Goal: Task Accomplishment & Management: Use online tool/utility

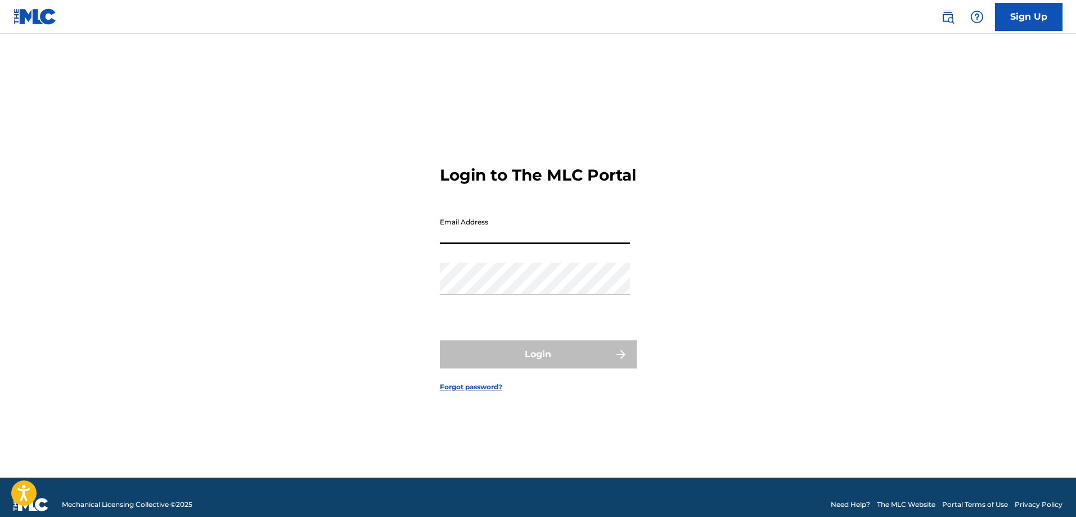
click at [471, 238] on input "Email Address" at bounding box center [535, 228] width 190 height 32
type input "[EMAIL_ADDRESS][DOMAIN_NAME]"
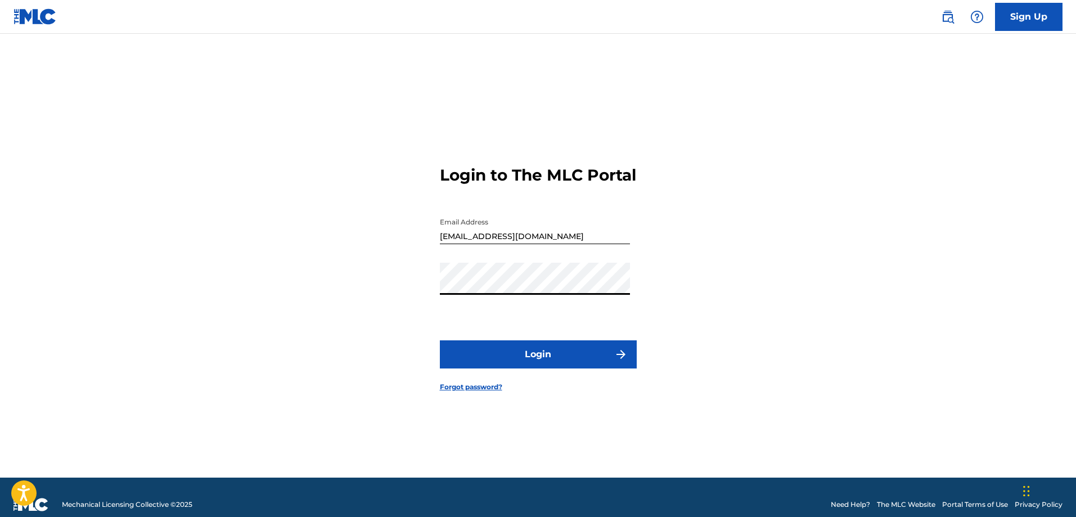
click at [440, 340] on button "Login" at bounding box center [538, 354] width 197 height 28
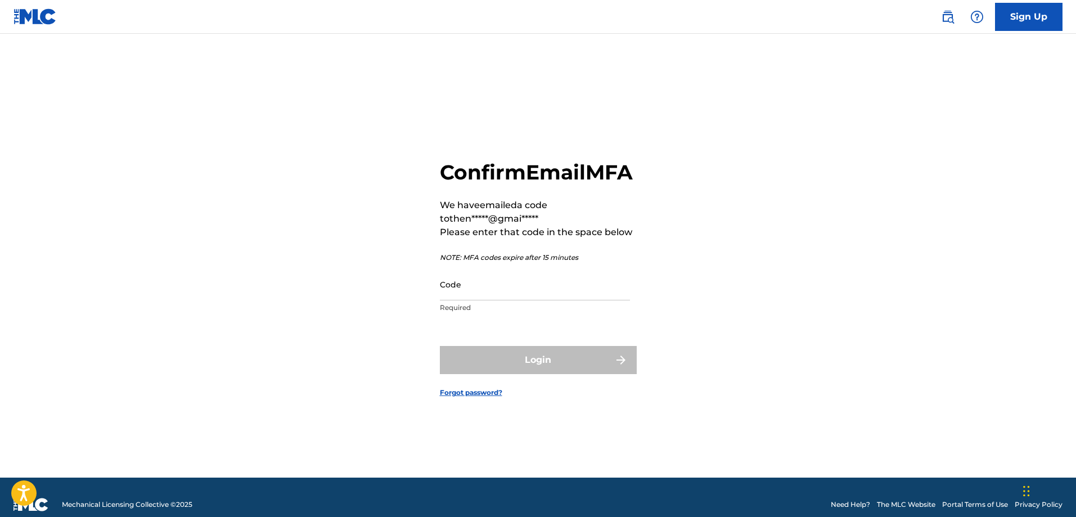
click at [536, 300] on input "Code" at bounding box center [535, 284] width 190 height 32
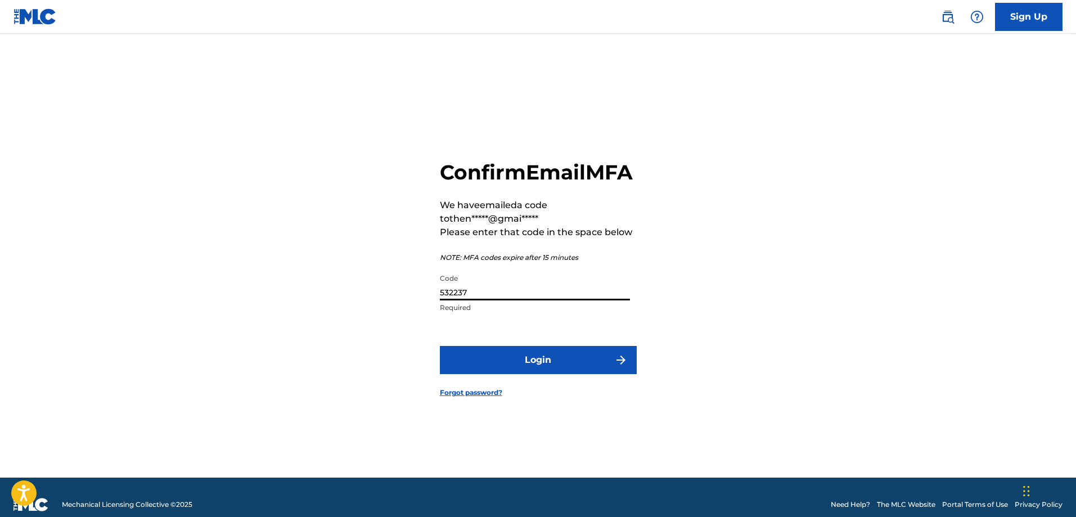
type input "532237"
click at [440, 346] on button "Login" at bounding box center [538, 360] width 197 height 28
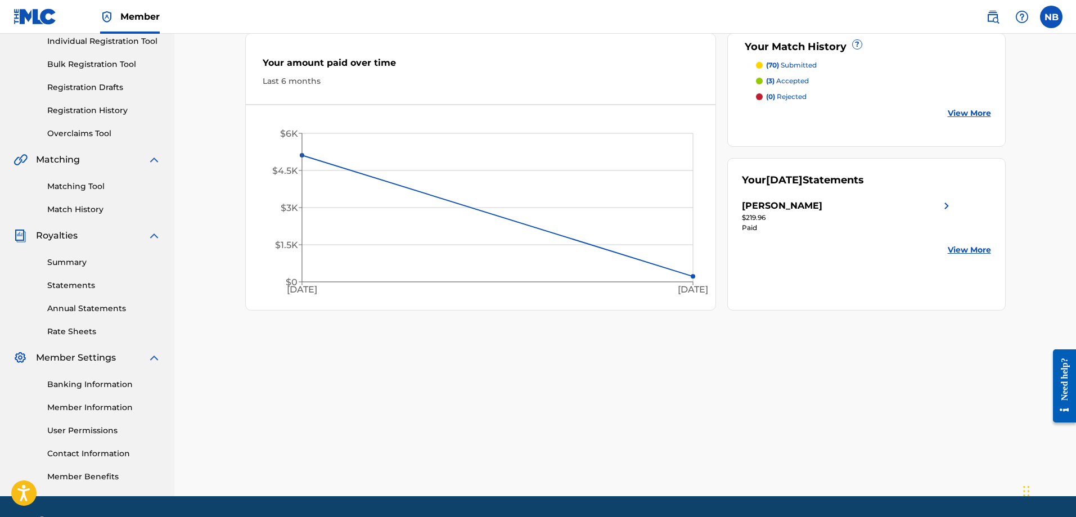
scroll to position [181, 0]
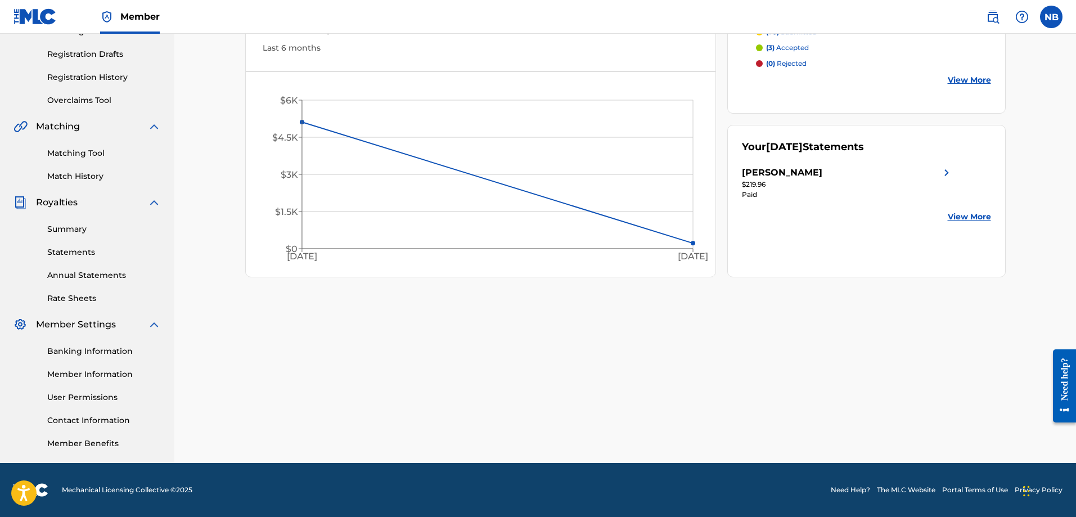
click at [959, 220] on link "View More" at bounding box center [969, 217] width 43 height 12
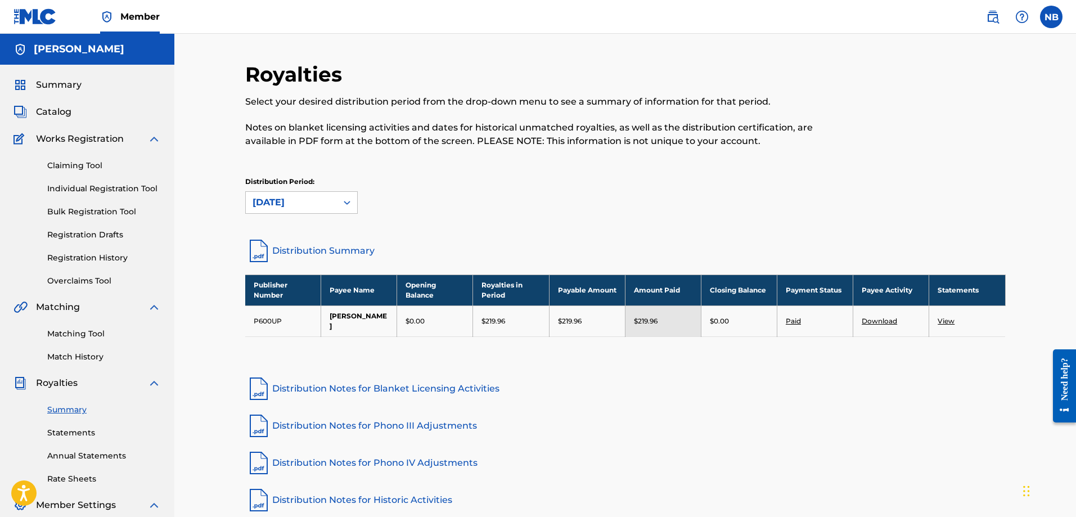
scroll to position [181, 0]
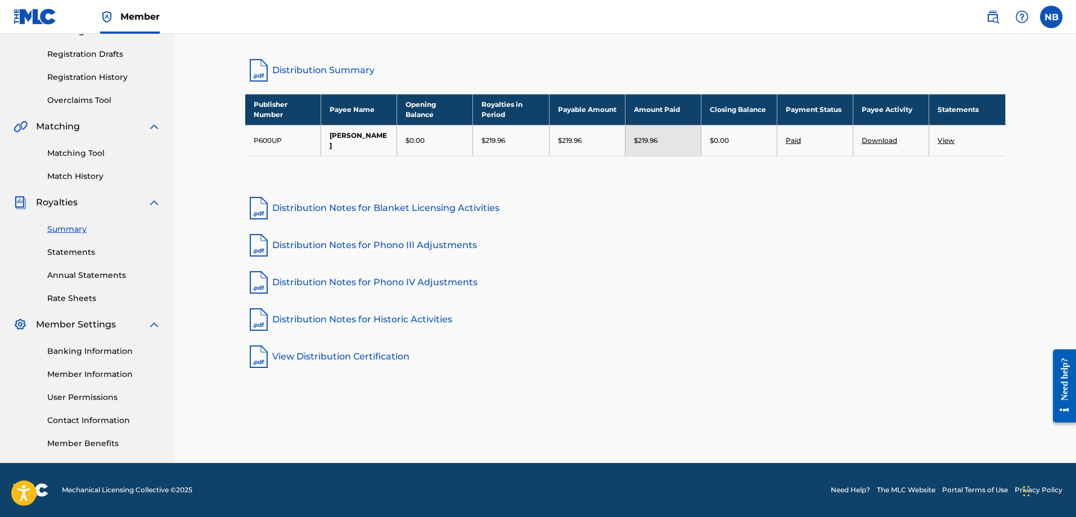
click at [70, 177] on link "Match History" at bounding box center [104, 176] width 114 height 12
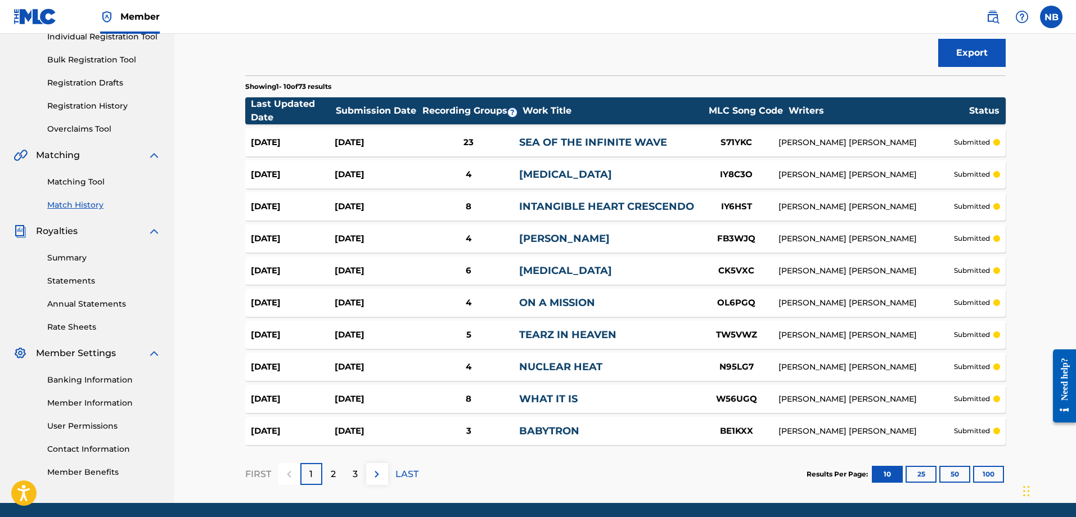
scroll to position [169, 0]
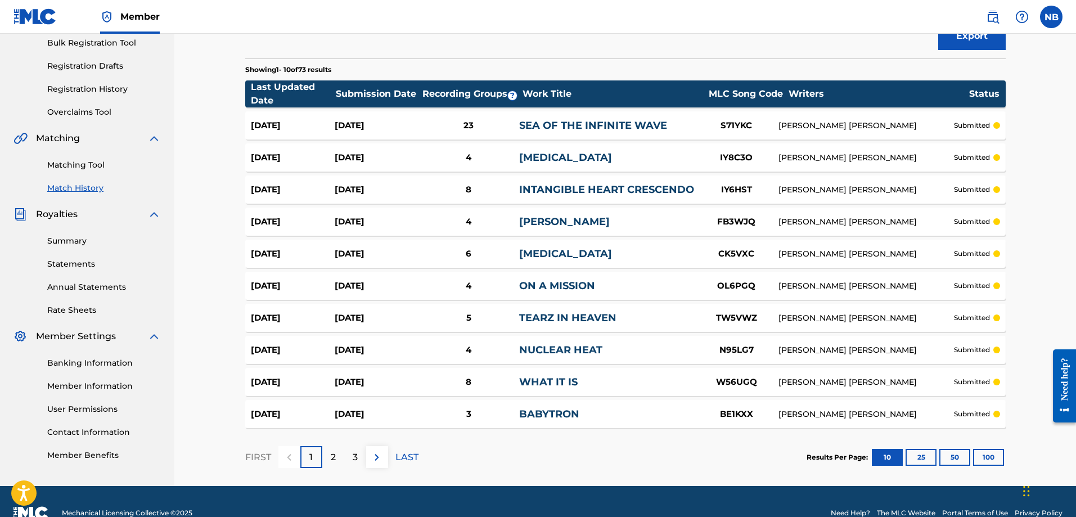
click at [82, 166] on link "Matching Tool" at bounding box center [104, 165] width 114 height 12
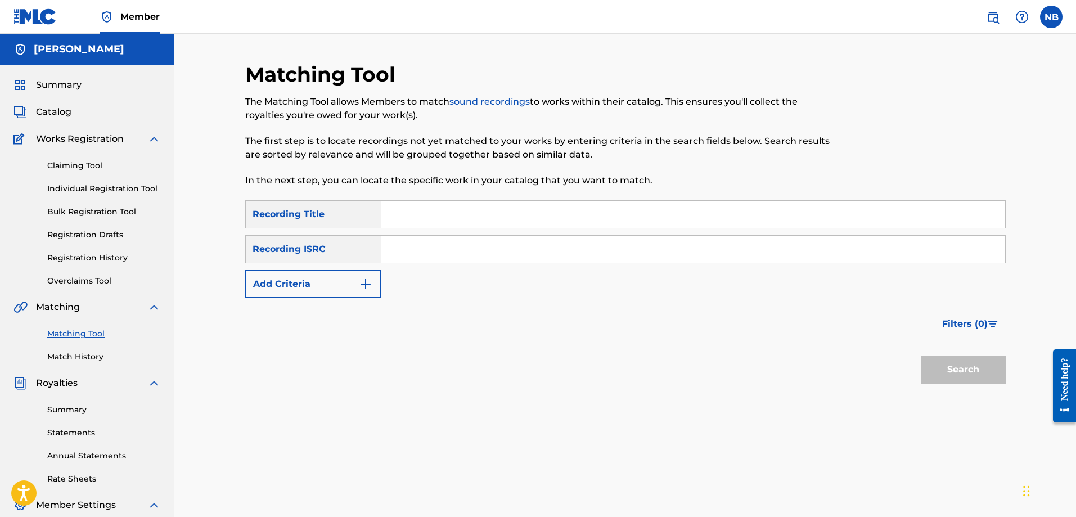
click at [367, 289] on img "Search Form" at bounding box center [366, 284] width 14 height 14
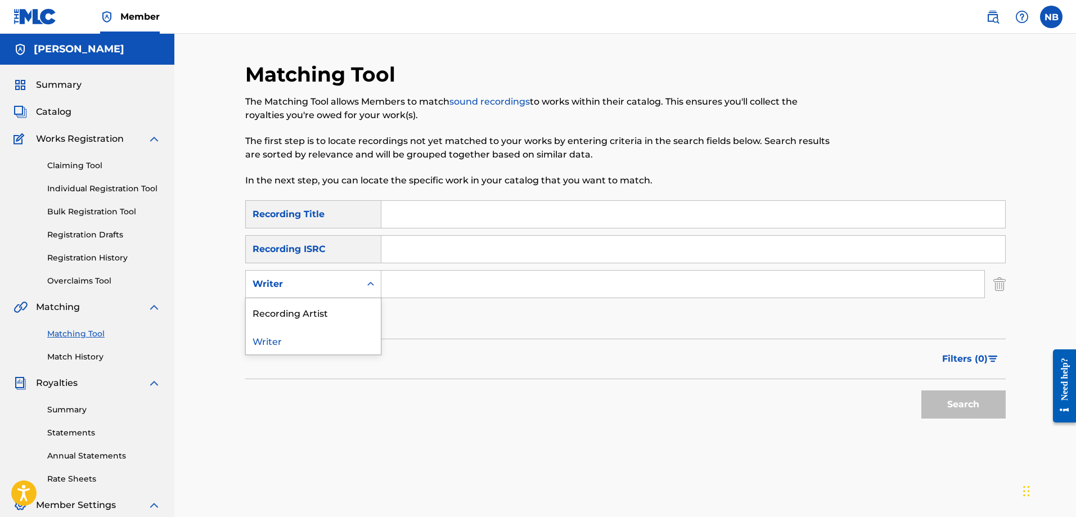
click at [357, 285] on div "Writer" at bounding box center [303, 283] width 115 height 21
drag, startPoint x: 305, startPoint y: 315, endPoint x: 417, endPoint y: 299, distance: 113.6
click at [306, 314] on div "Recording Artist" at bounding box center [313, 312] width 135 height 28
drag, startPoint x: 417, startPoint y: 299, endPoint x: 430, endPoint y: 291, distance: 15.1
click at [430, 291] on input "Search Form" at bounding box center [682, 284] width 603 height 27
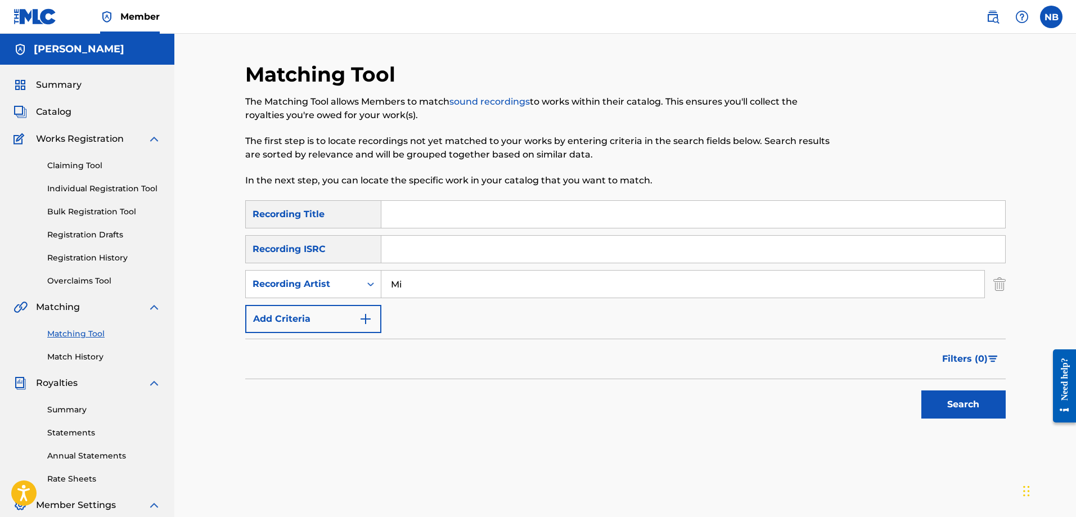
type input "M"
type input "Noah23"
click at [922, 390] on button "Search" at bounding box center [964, 404] width 84 height 28
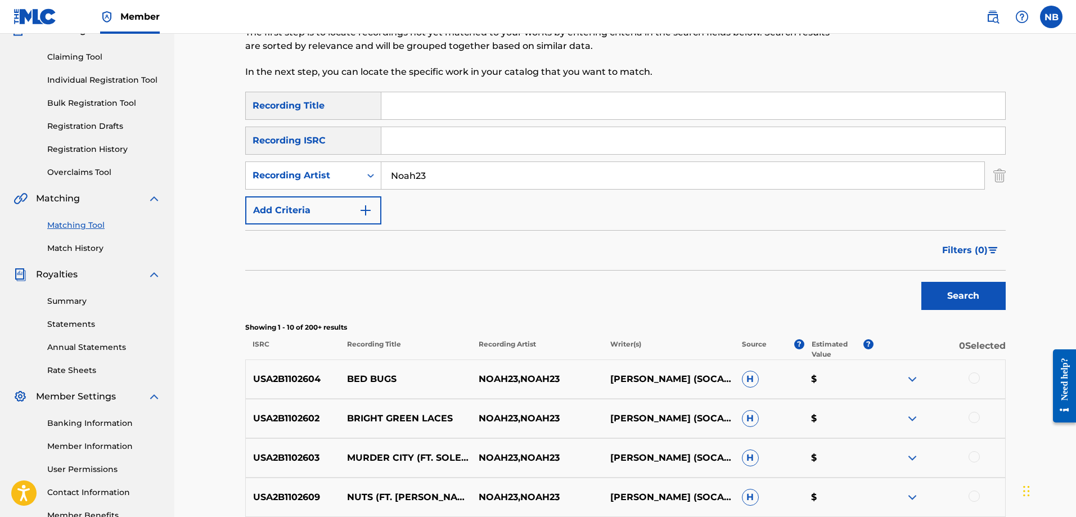
scroll to position [89, 0]
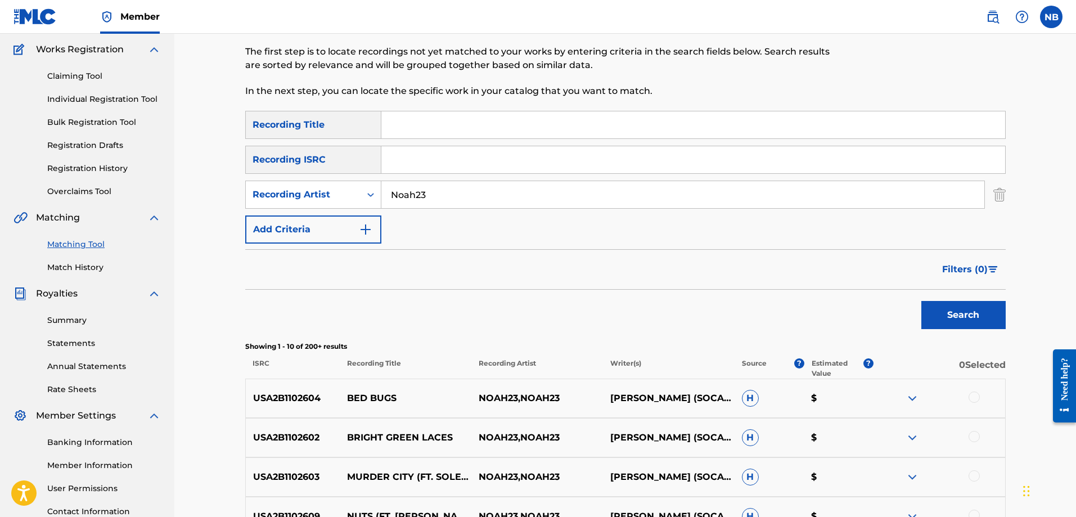
click at [830, 366] on p "Estimated Value" at bounding box center [838, 368] width 52 height 20
drag, startPoint x: 846, startPoint y: 317, endPoint x: 920, endPoint y: 286, distance: 81.0
click at [849, 316] on div "Search" at bounding box center [625, 312] width 761 height 45
click at [955, 268] on span "Filters ( 0 )" at bounding box center [965, 270] width 46 height 14
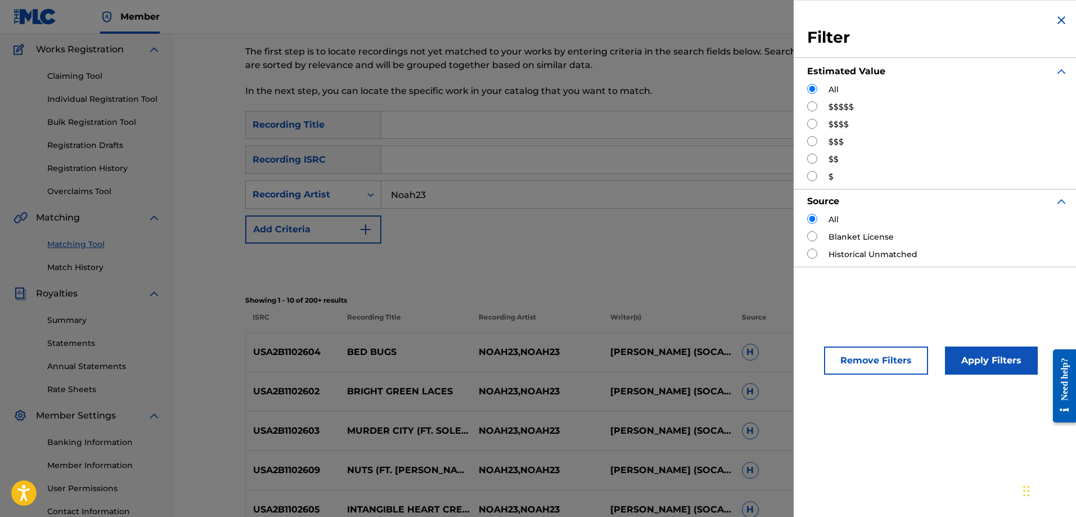
click at [811, 104] on input "Search Form" at bounding box center [812, 106] width 10 height 10
radio input "true"
click at [959, 366] on button "Apply Filters" at bounding box center [991, 361] width 93 height 28
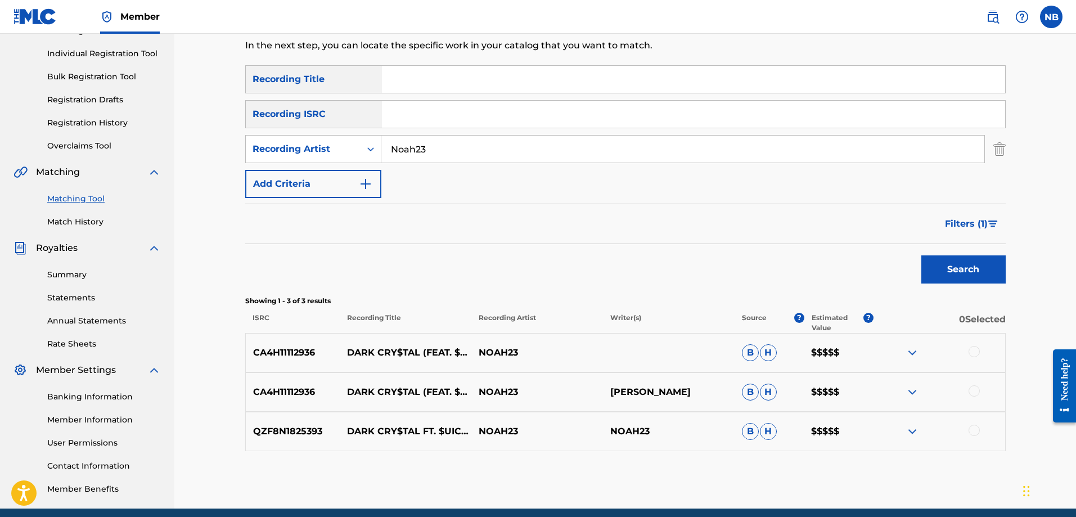
scroll to position [181, 0]
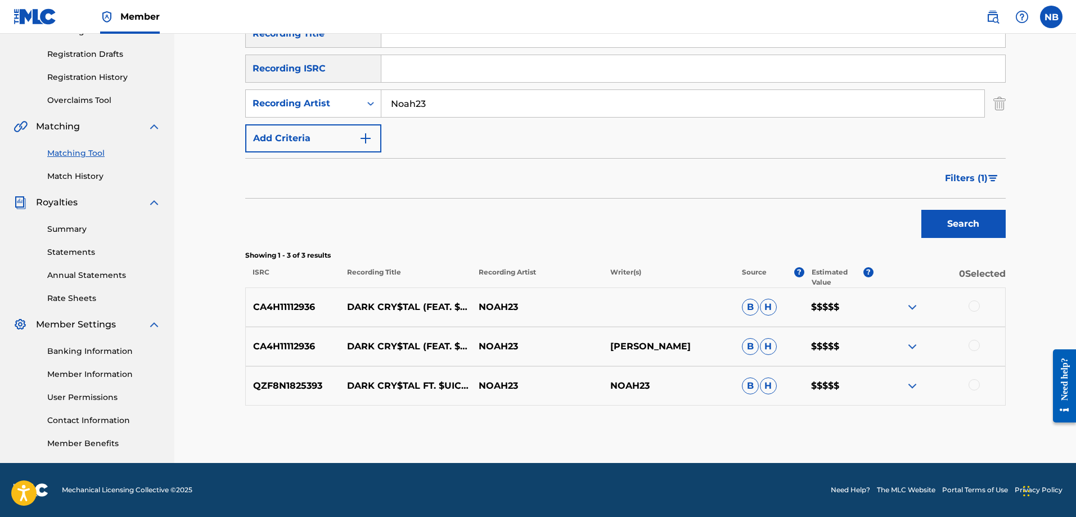
click at [918, 390] on img at bounding box center [913, 386] width 14 height 14
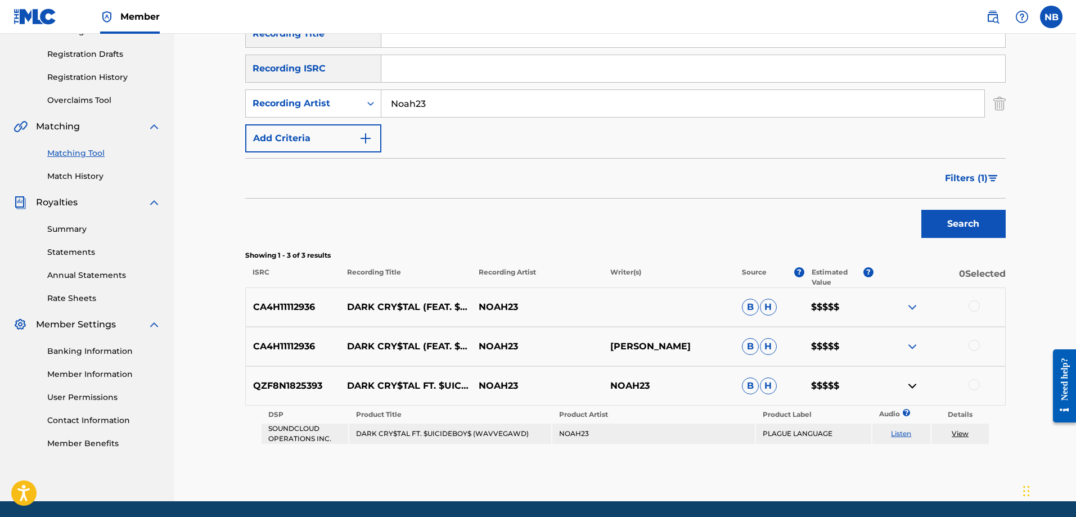
click at [918, 390] on img at bounding box center [913, 386] width 14 height 14
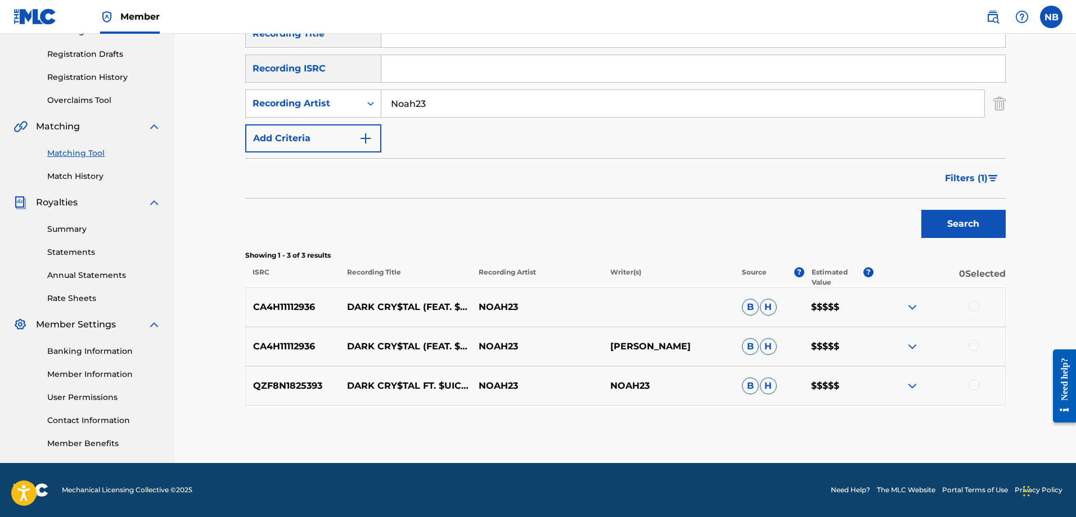
click at [908, 348] on img at bounding box center [913, 347] width 14 height 14
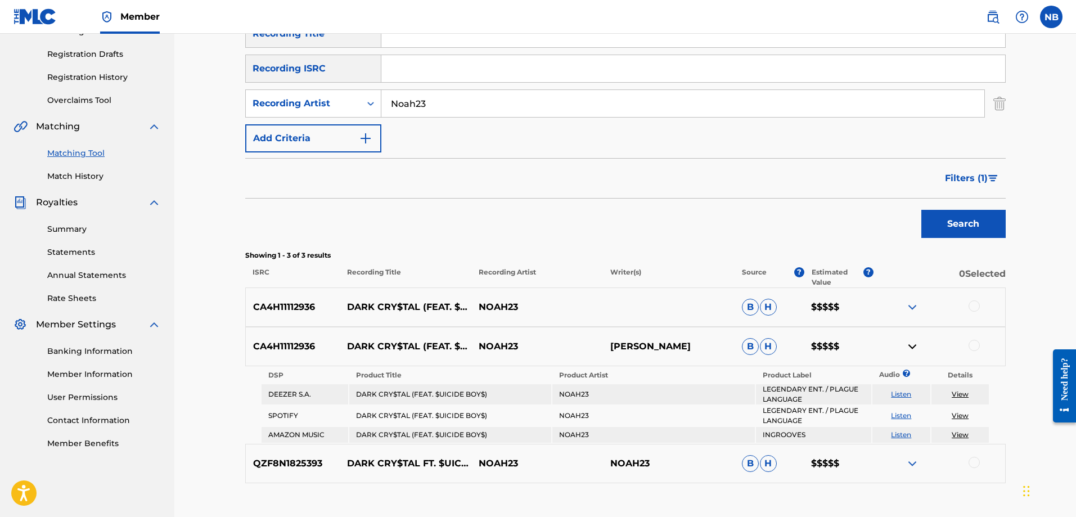
click at [908, 348] on img at bounding box center [913, 347] width 14 height 14
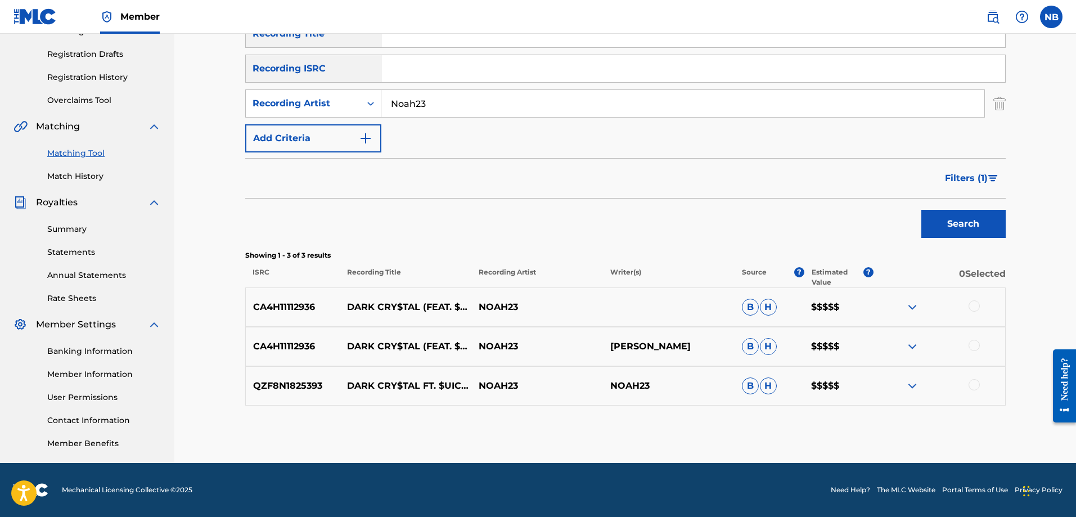
click at [914, 305] on img at bounding box center [913, 307] width 14 height 14
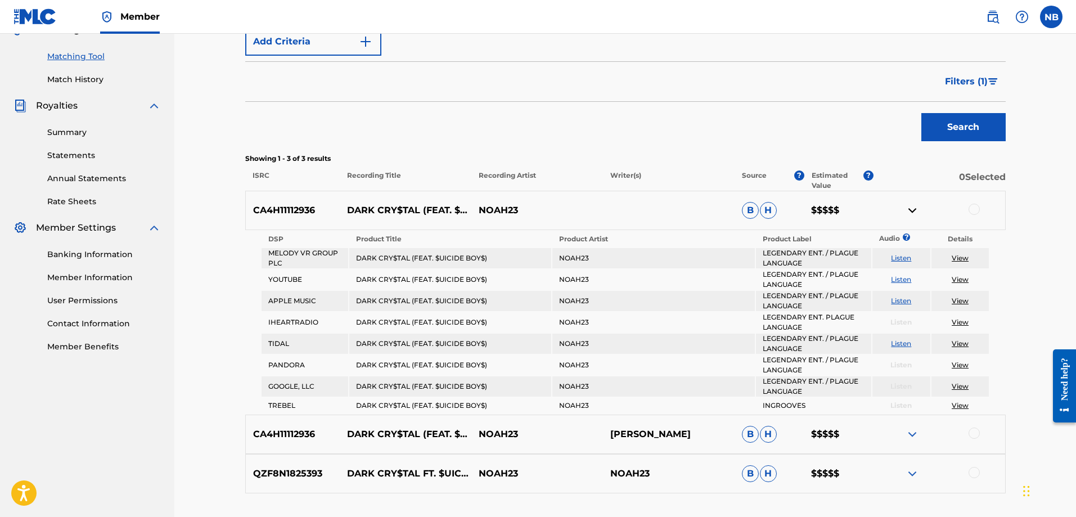
scroll to position [364, 0]
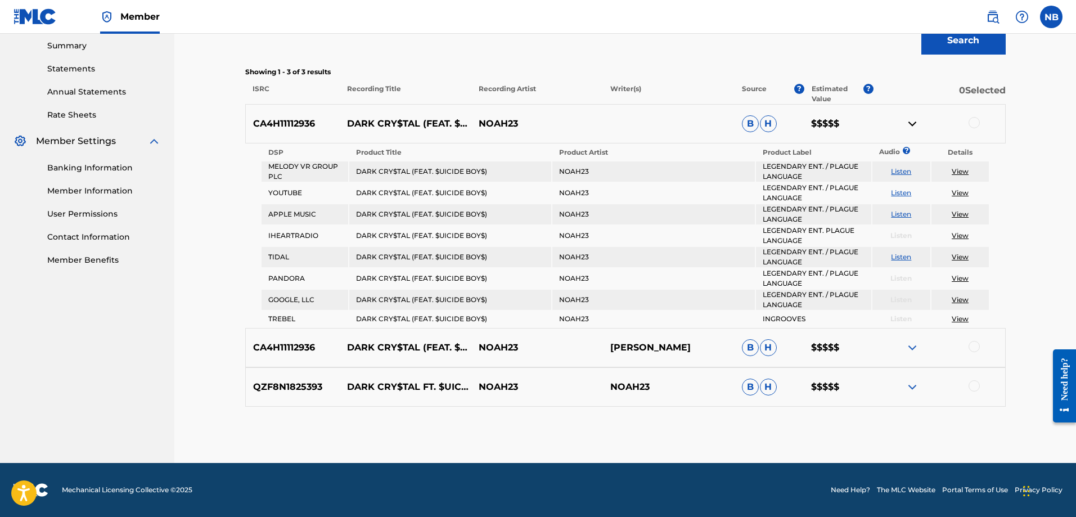
click at [974, 119] on div at bounding box center [974, 122] width 11 height 11
click at [973, 123] on img at bounding box center [974, 122] width 11 height 11
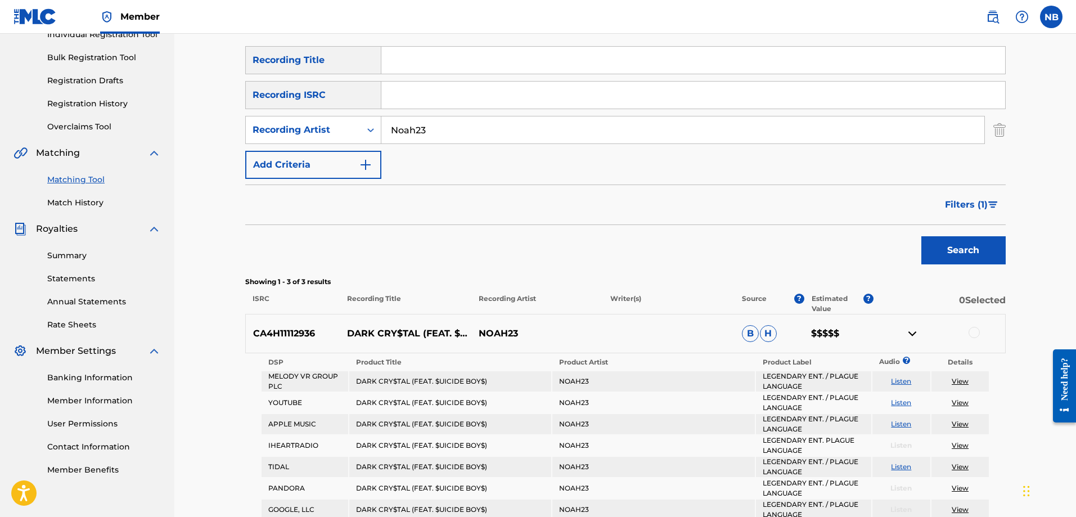
scroll to position [139, 0]
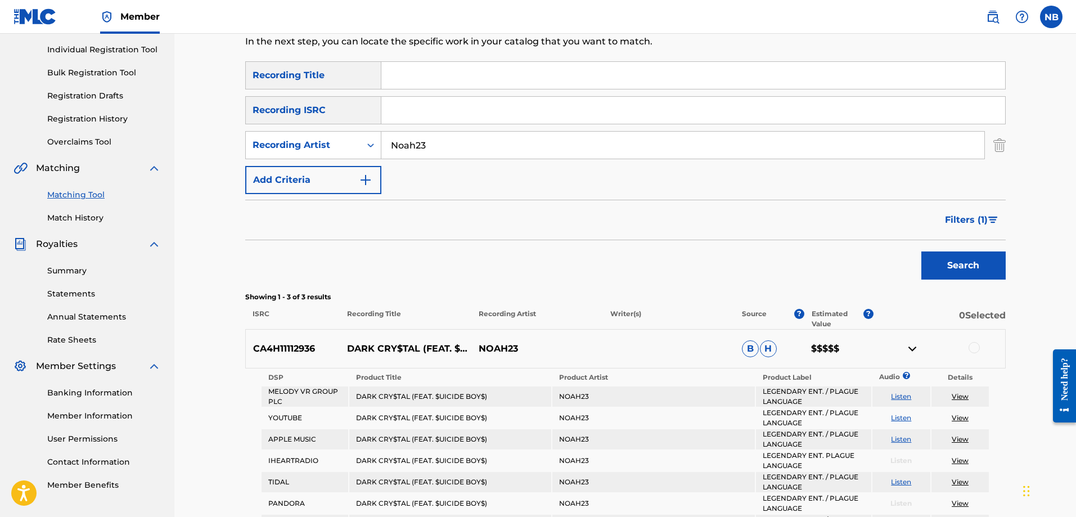
click at [985, 222] on span "Filters ( 1 )" at bounding box center [966, 220] width 43 height 14
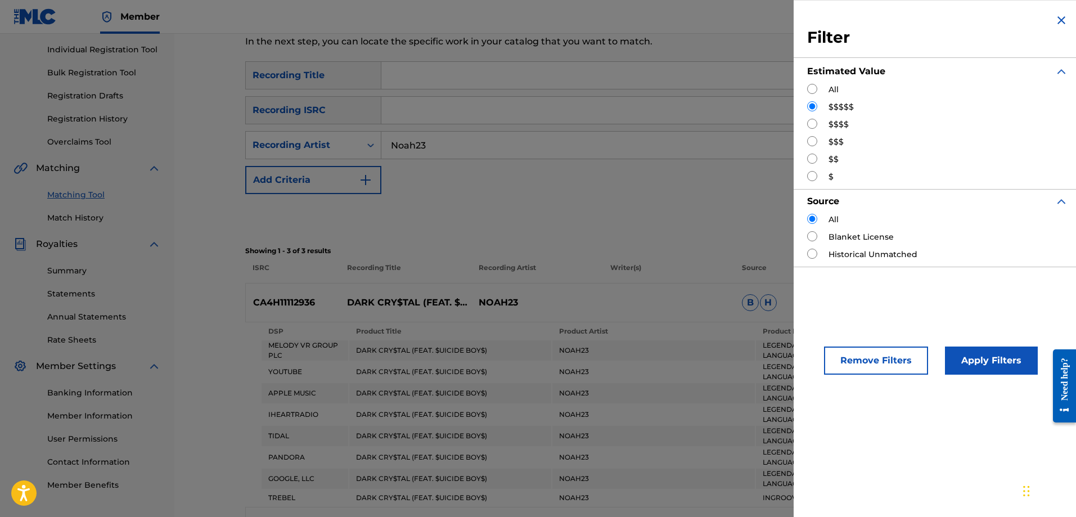
click at [815, 253] on input "Search Form" at bounding box center [812, 254] width 10 height 10
radio input "true"
click at [819, 142] on div "$$$" at bounding box center [937, 142] width 261 height 12
click at [815, 142] on input "Search Form" at bounding box center [812, 141] width 10 height 10
radio input "true"
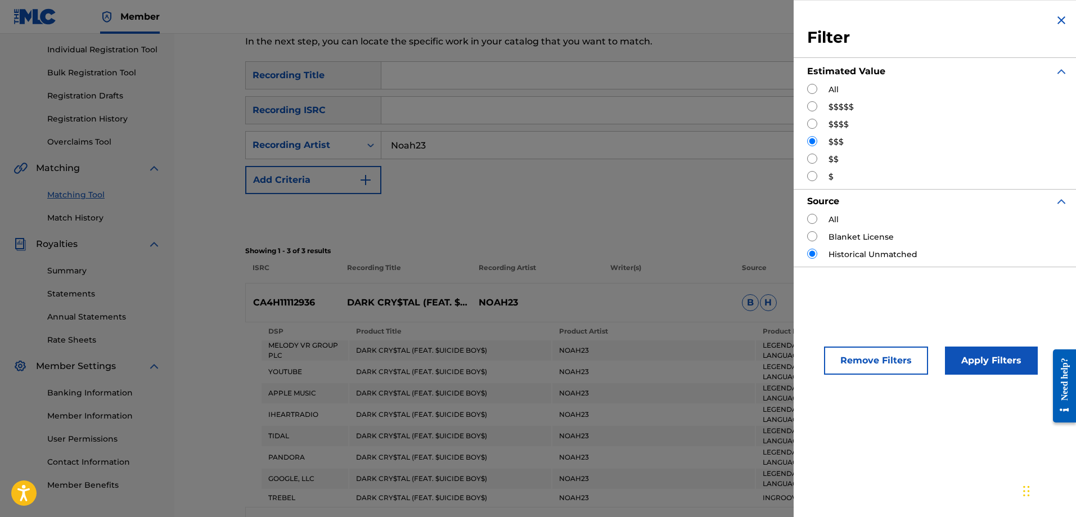
click at [812, 89] on input "Search Form" at bounding box center [812, 89] width 10 height 10
radio input "true"
click at [982, 342] on div "Apply Filters" at bounding box center [974, 358] width 93 height 34
click at [982, 363] on button "Apply Filters" at bounding box center [991, 361] width 93 height 28
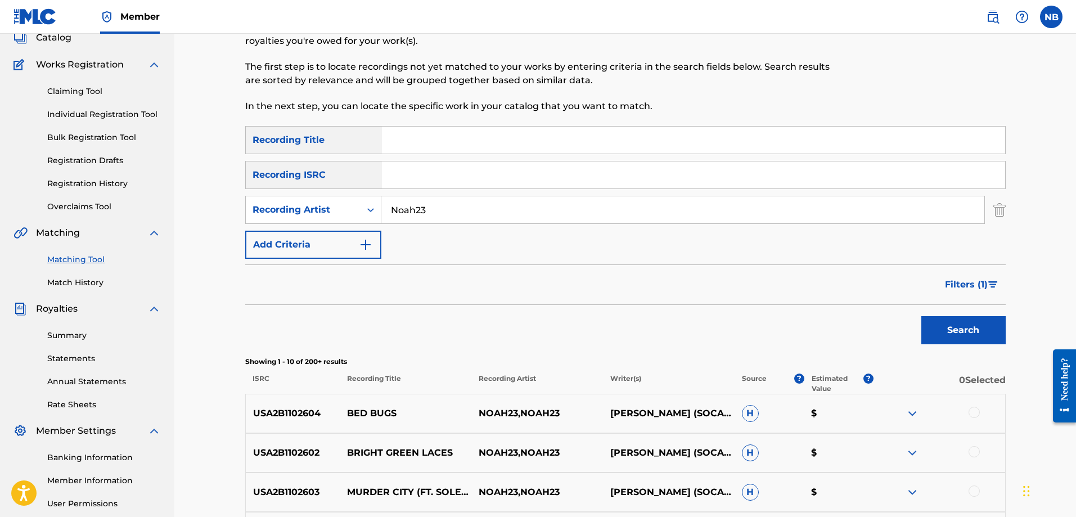
scroll to position [0, 0]
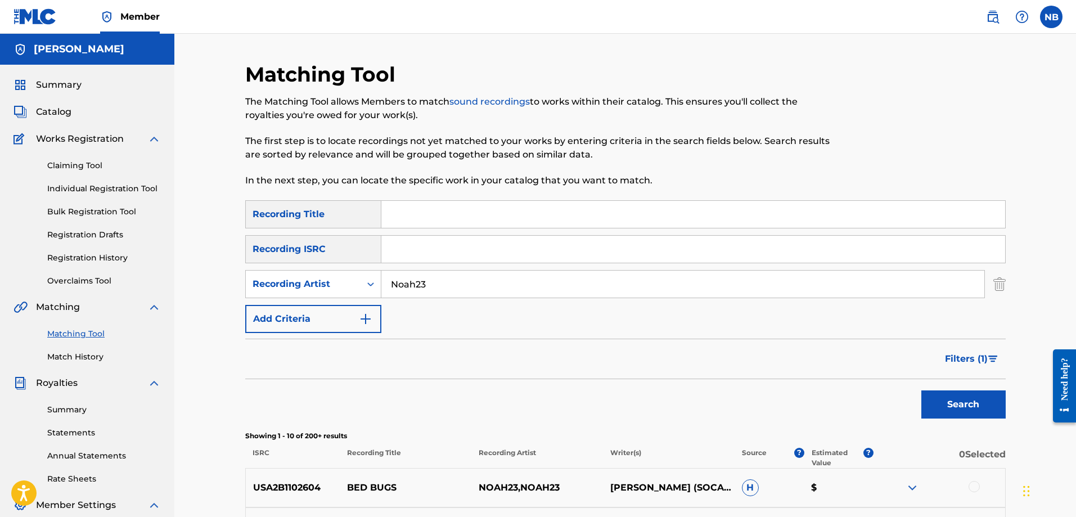
click at [969, 360] on span "Filters ( 1 )" at bounding box center [966, 359] width 43 height 14
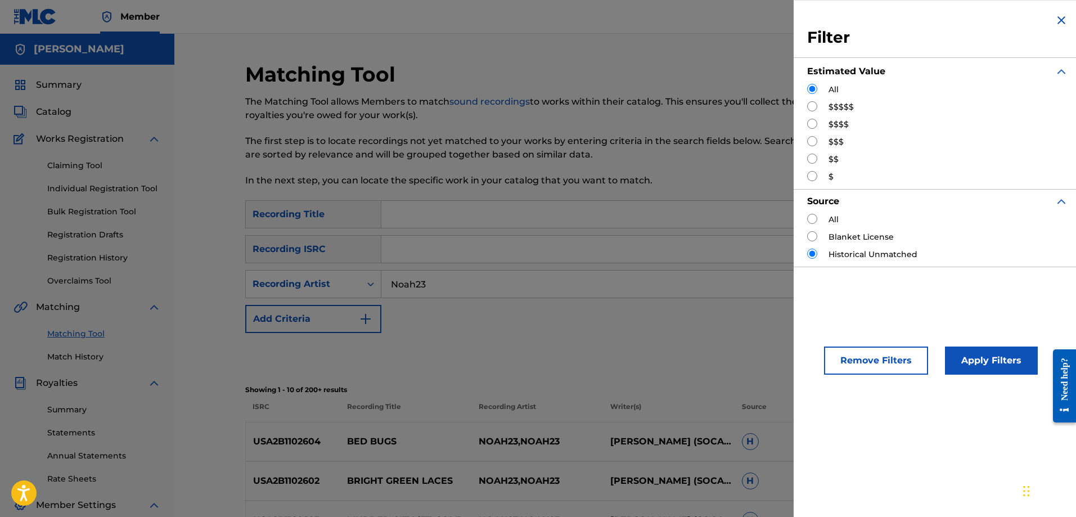
click at [819, 104] on div "$$$$$" at bounding box center [937, 107] width 261 height 12
click at [816, 107] on input "Search Form" at bounding box center [812, 106] width 10 height 10
radio input "true"
click at [814, 124] on input "Search Form" at bounding box center [812, 124] width 10 height 10
radio input "true"
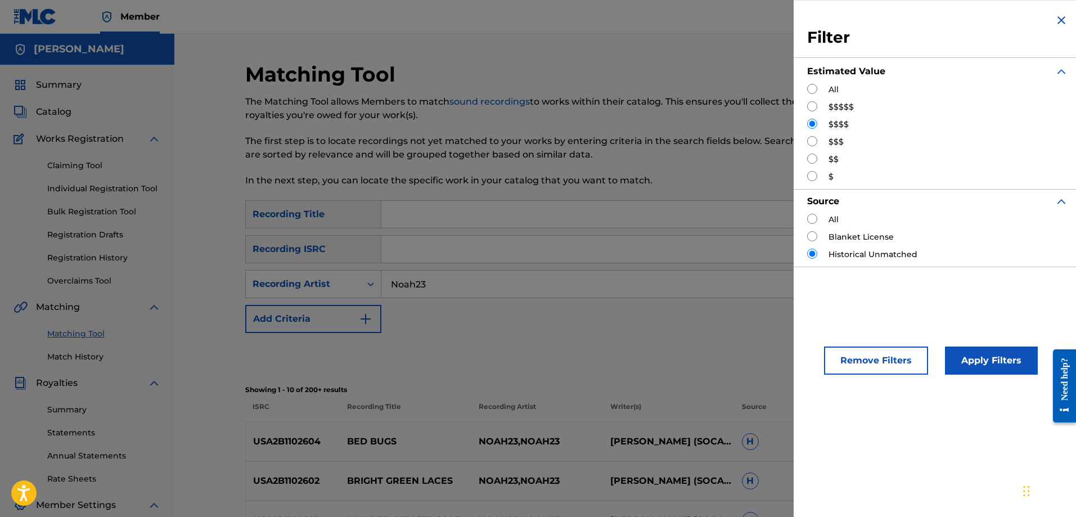
click at [976, 366] on button "Apply Filters" at bounding box center [991, 361] width 93 height 28
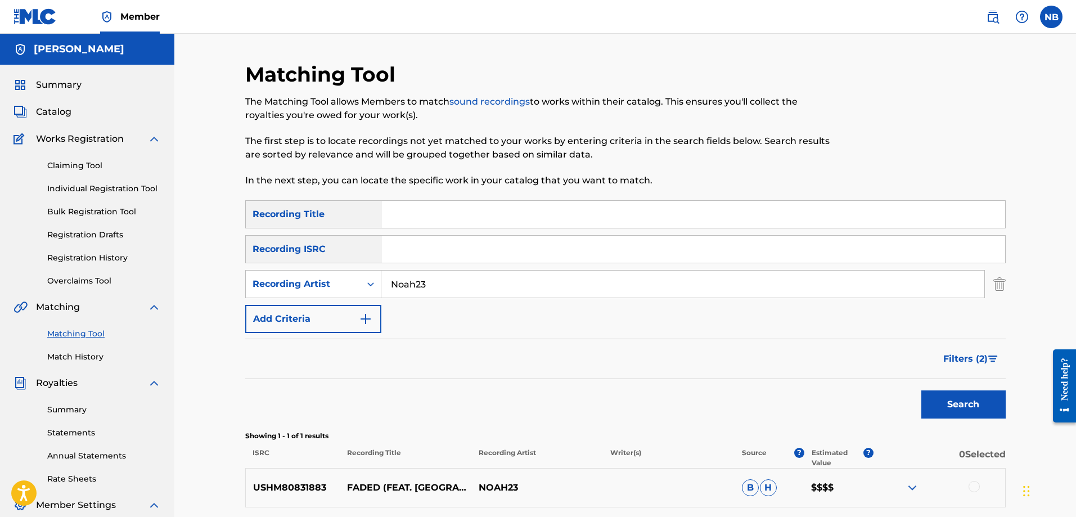
click at [973, 352] on button "Filters ( 2 )" at bounding box center [971, 359] width 69 height 28
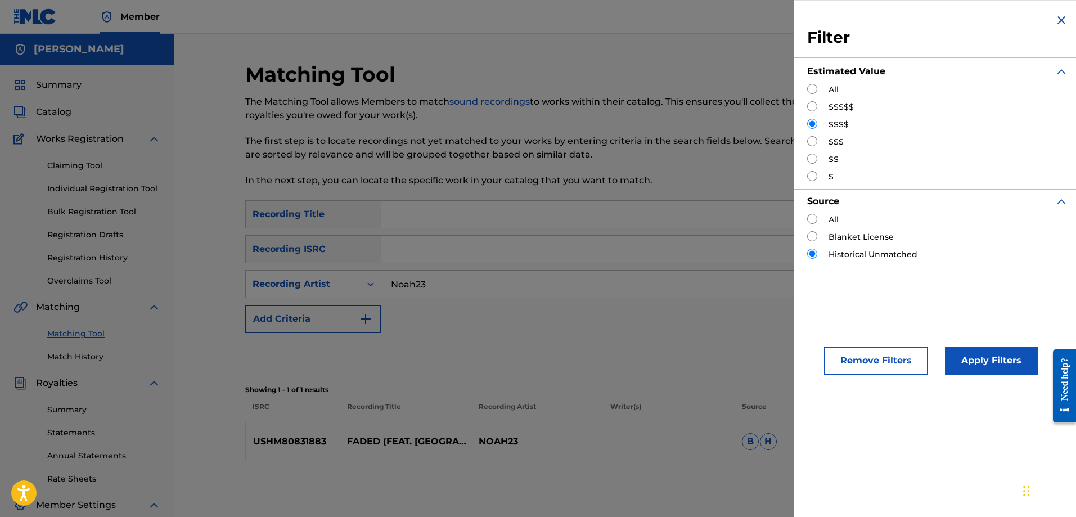
click at [818, 110] on div "$$$$$" at bounding box center [937, 107] width 261 height 12
click at [810, 108] on input "Search Form" at bounding box center [812, 106] width 10 height 10
radio input "true"
click at [816, 147] on div "$$$" at bounding box center [937, 142] width 261 height 12
click at [811, 163] on input "Search Form" at bounding box center [812, 159] width 10 height 10
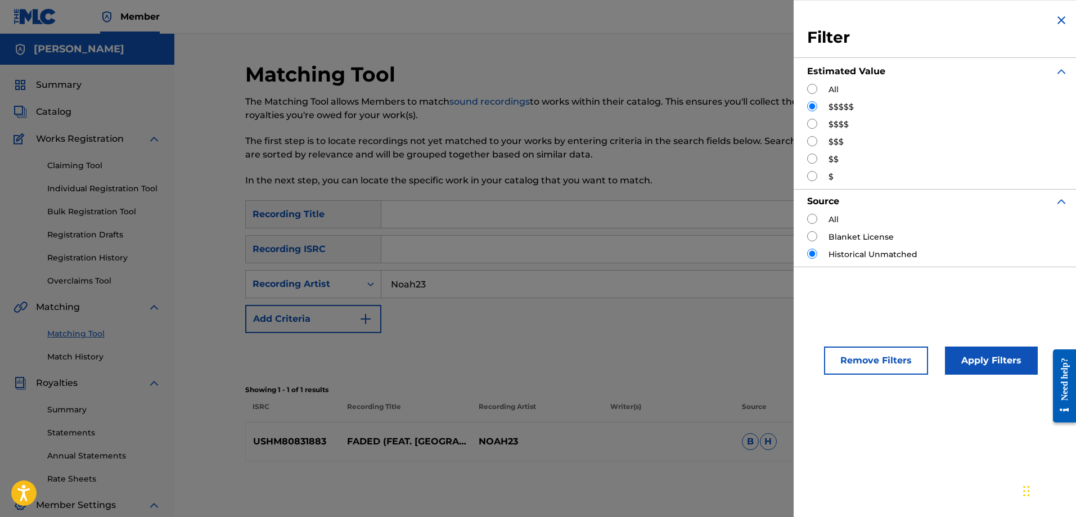
radio input "true"
click at [973, 358] on button "Apply Filters" at bounding box center [991, 361] width 93 height 28
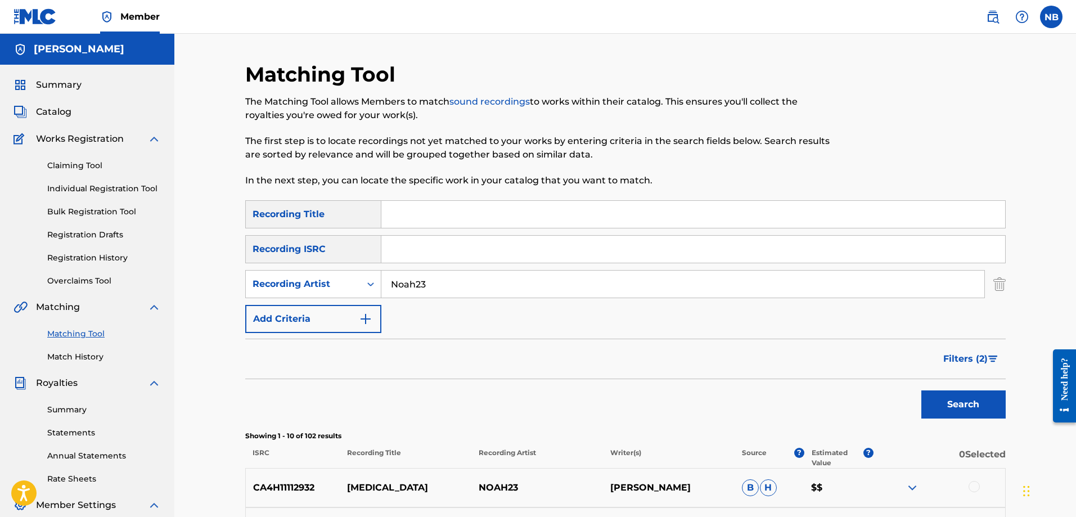
click at [88, 82] on div "Summary" at bounding box center [87, 85] width 147 height 14
click at [71, 86] on span "Summary" at bounding box center [59, 85] width 46 height 14
